Goal: Information Seeking & Learning: Learn about a topic

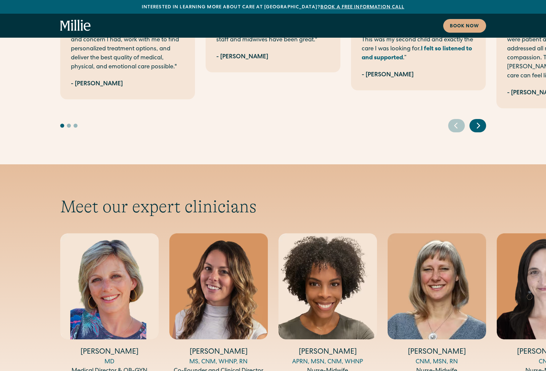
scroll to position [2067, 0]
